Goal: Navigation & Orientation: Find specific page/section

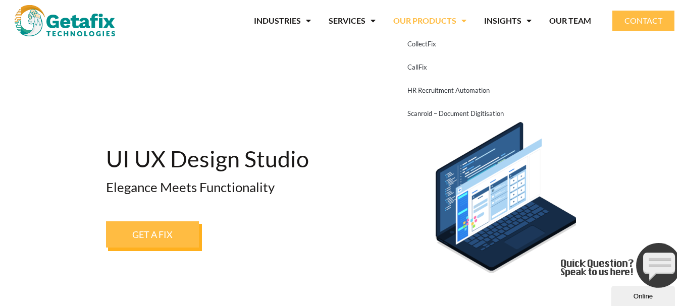
click at [420, 16] on link "OUR PRODUCTS" at bounding box center [429, 20] width 73 height 23
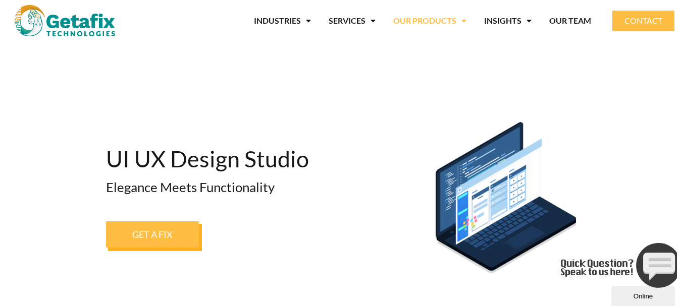
click at [421, 26] on link "OUR PRODUCTS" at bounding box center [429, 20] width 73 height 23
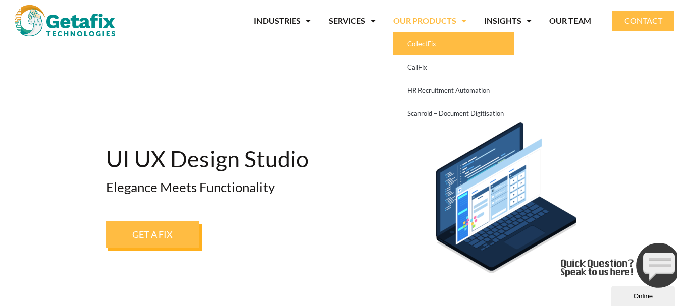
click at [421, 48] on link "CollectFix" at bounding box center [453, 43] width 121 height 23
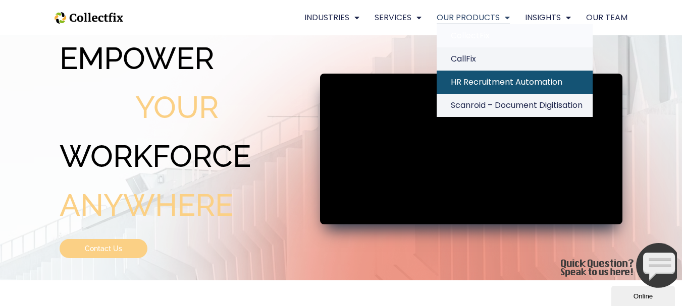
click at [482, 83] on link "HR Recruitment Automation" at bounding box center [515, 82] width 156 height 23
